Goal: Transaction & Acquisition: Download file/media

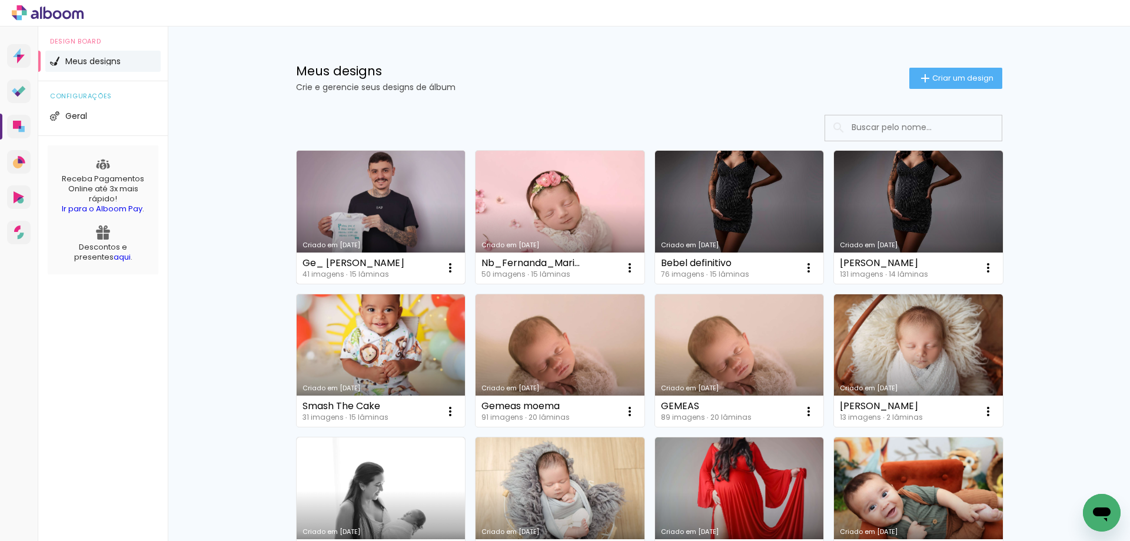
click at [402, 243] on div "Criado em 28/08/25" at bounding box center [381, 245] width 157 height 6
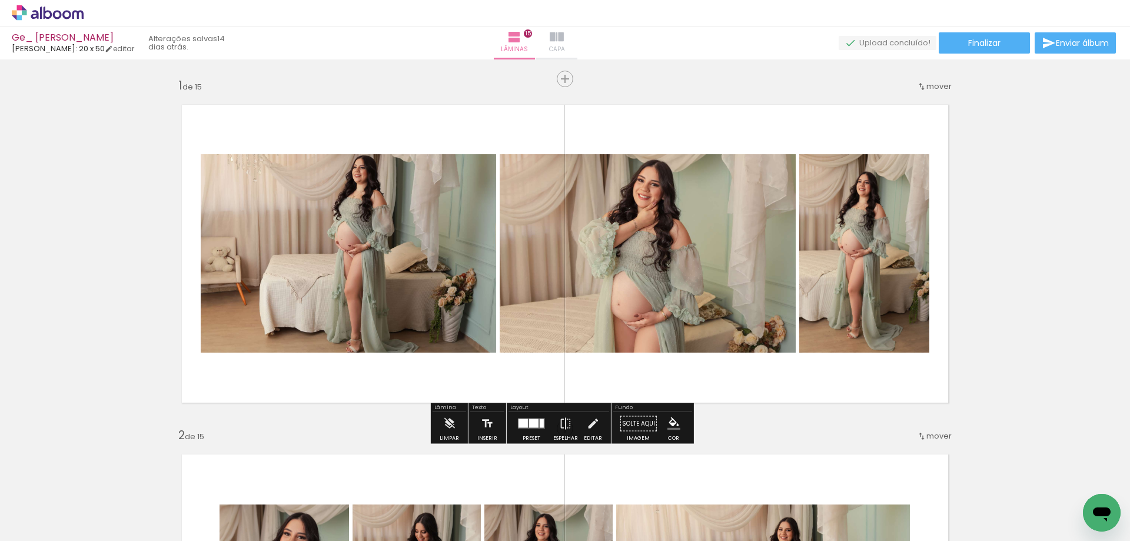
click at [577, 37] on paper-button "Capa" at bounding box center [556, 42] width 41 height 33
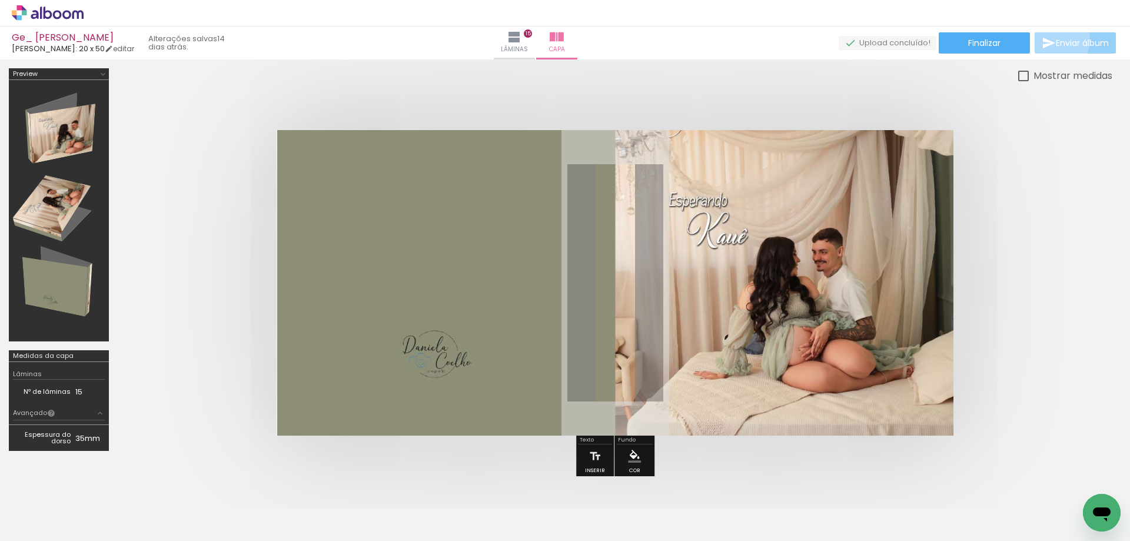
click at [1056, 40] on span "Enviar álbum" at bounding box center [1082, 43] width 53 height 8
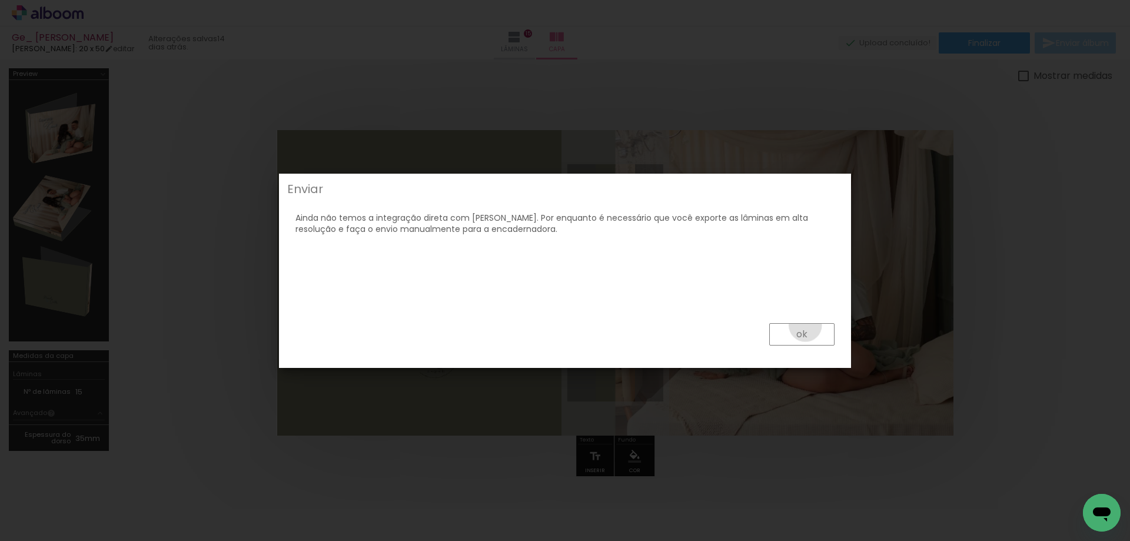
click at [806, 326] on paper-button "ok" at bounding box center [801, 334] width 65 height 22
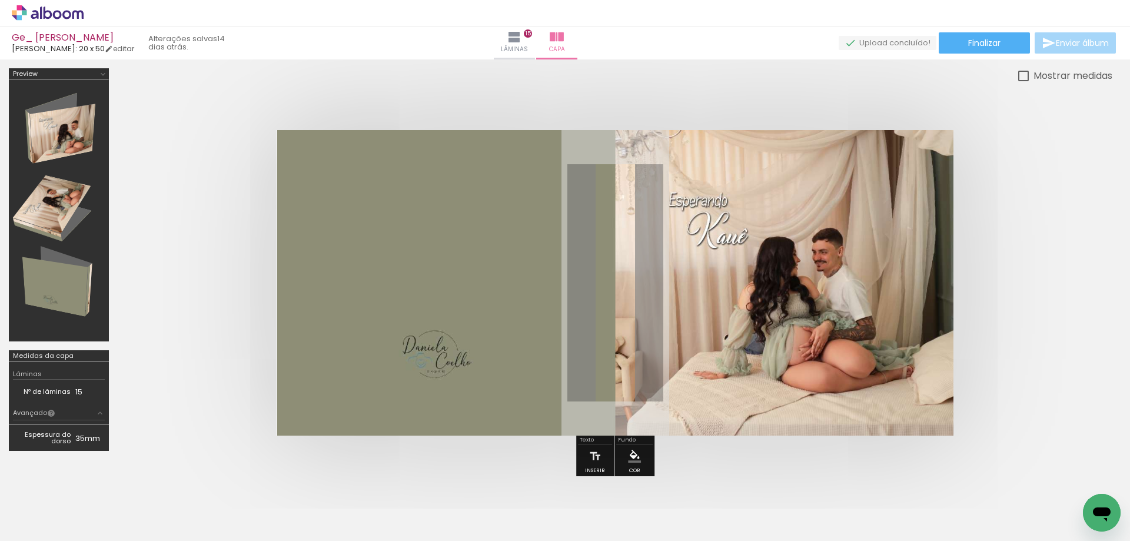
click at [948, 32] on div "Ge_ Isabella_ Kauê Luiz Fotógrafo: 20 x 50 editar 14 dias atrás. Lâminas 15 Cap…" at bounding box center [565, 29] width 1130 height 59
click at [949, 38] on paper-button "Finalizar" at bounding box center [984, 42] width 91 height 21
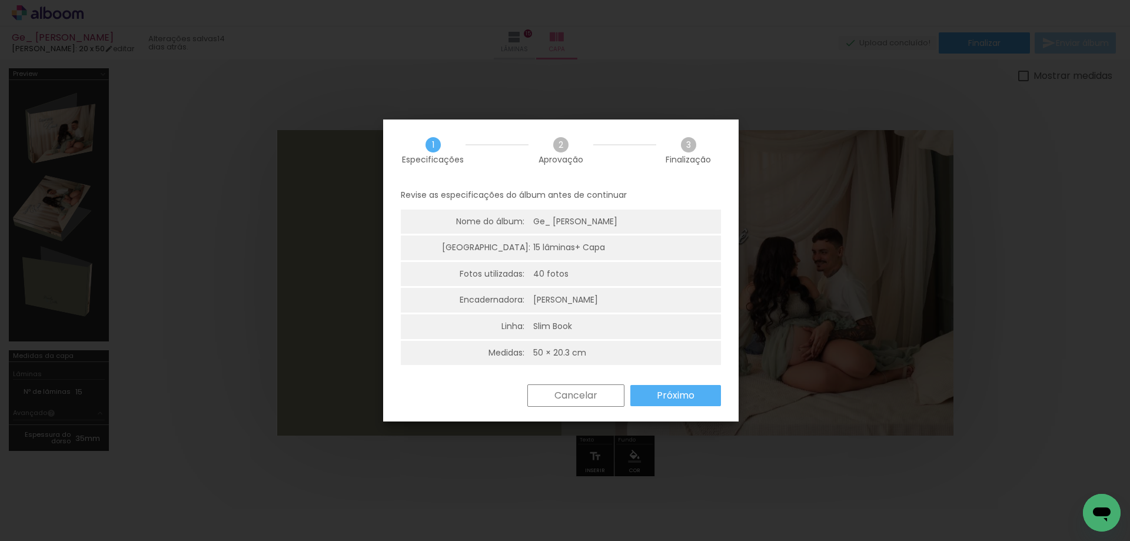
click at [0, 0] on slot "Próximo" at bounding box center [0, 0] width 0 height 0
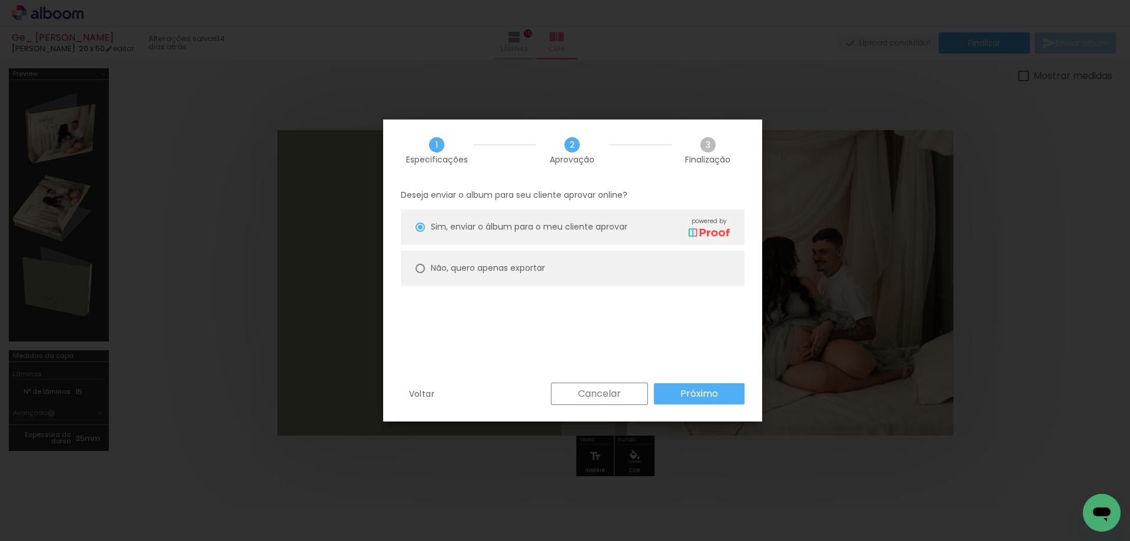
click at [556, 278] on paper-radio-button "Não, quero apenas exportar" at bounding box center [573, 268] width 344 height 35
type paper-radio-button "on"
click at [678, 391] on paper-button "Próximo" at bounding box center [699, 393] width 91 height 21
type input "Alta, 300 DPI"
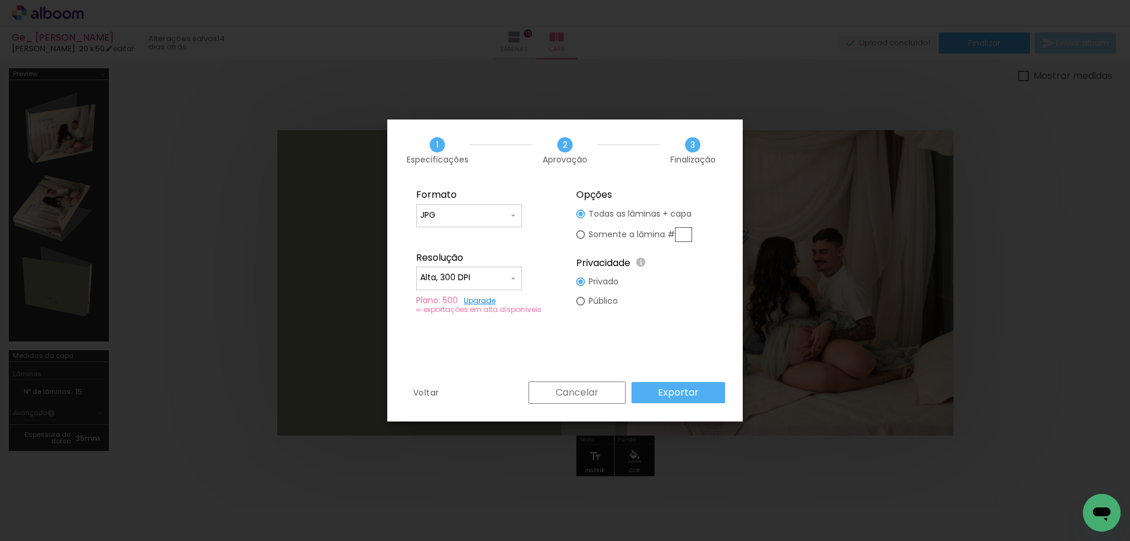
click at [0, 0] on slot "Exportar" at bounding box center [0, 0] width 0 height 0
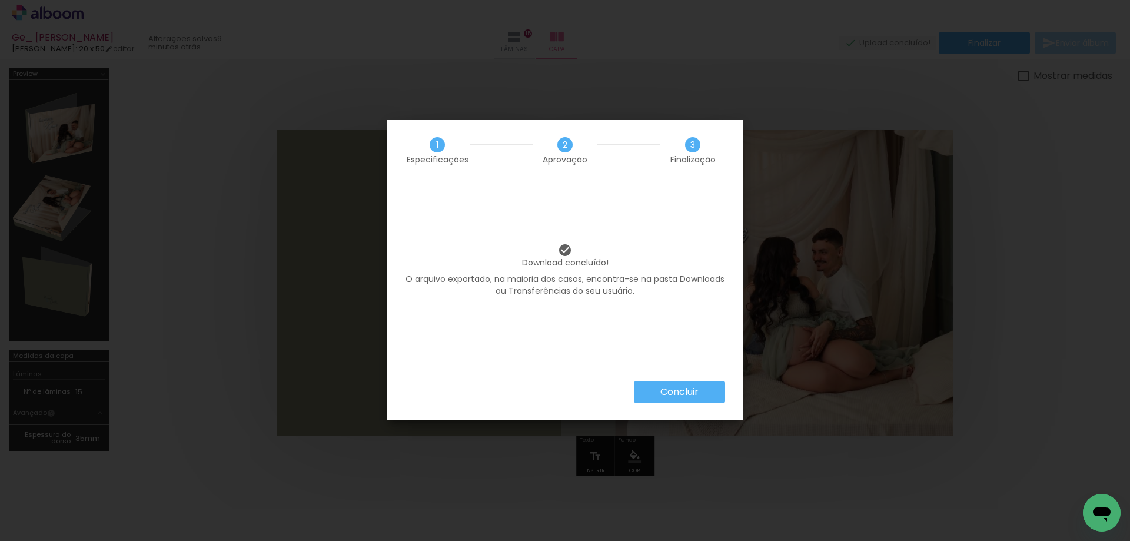
click at [812, 61] on iron-overlay-backdrop at bounding box center [565, 270] width 1130 height 541
click at [713, 387] on paper-button "Concluir" at bounding box center [679, 391] width 91 height 21
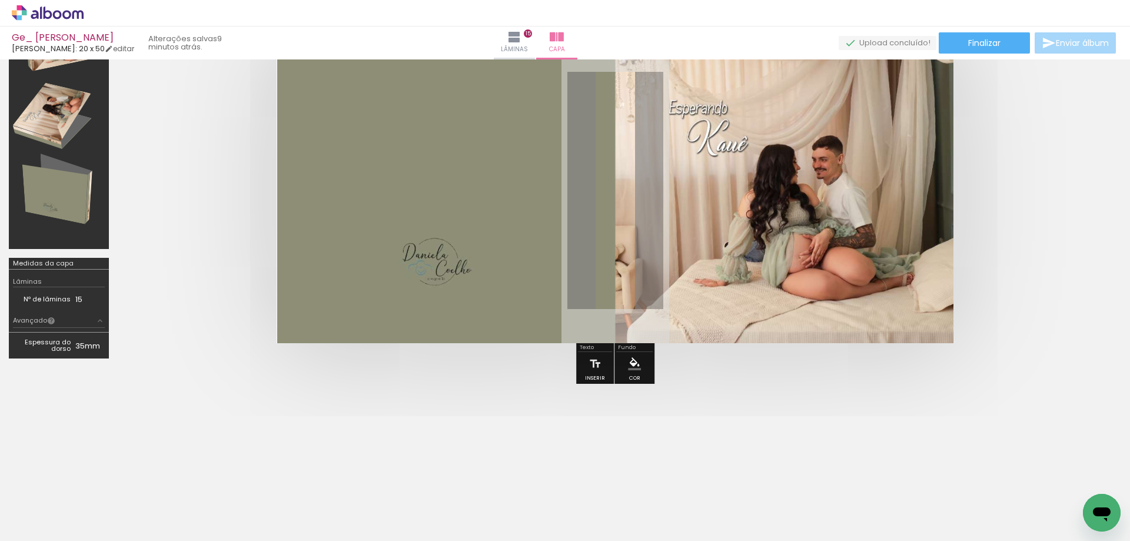
scroll to position [104, 0]
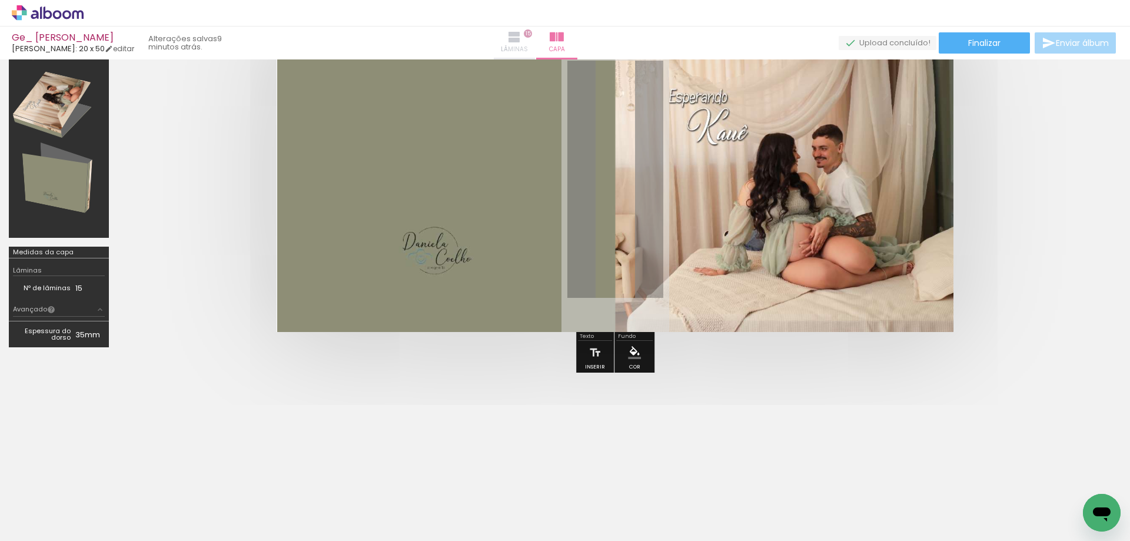
click at [535, 40] on paper-button "Lâminas 15" at bounding box center [514, 42] width 41 height 33
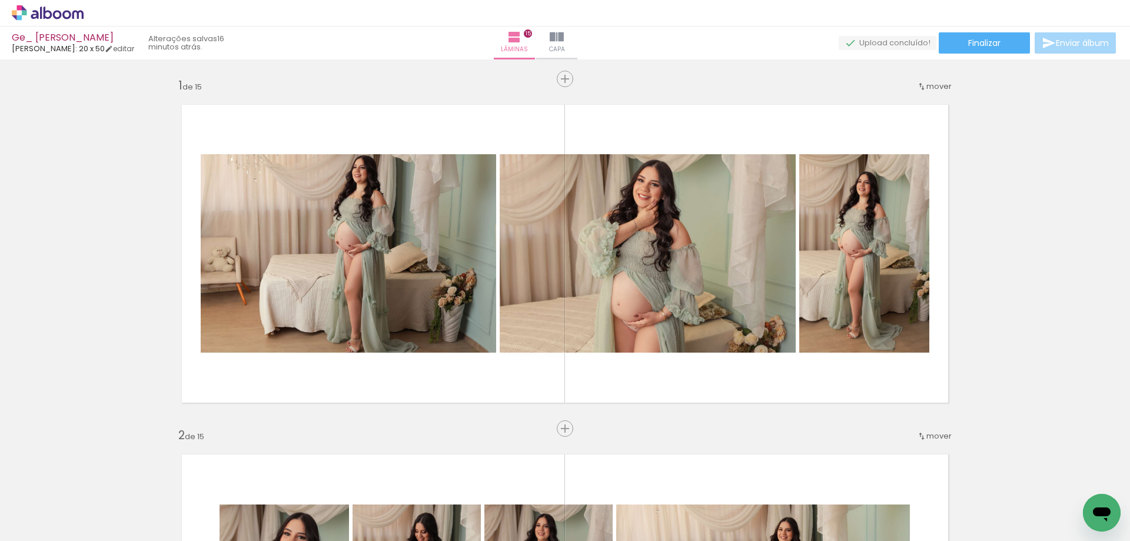
scroll to position [104, 0]
